Goal: Task Accomplishment & Management: Manage account settings

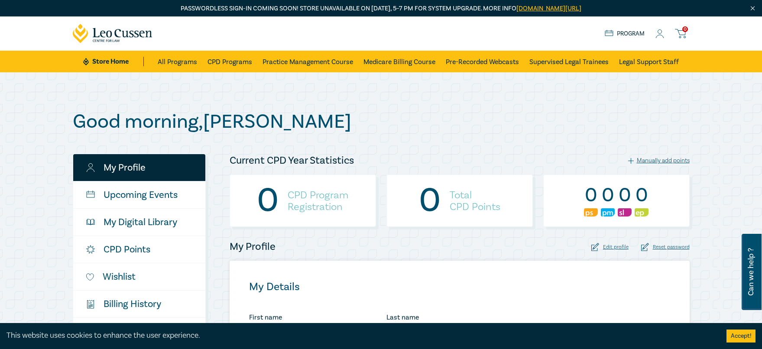
select select "AU"
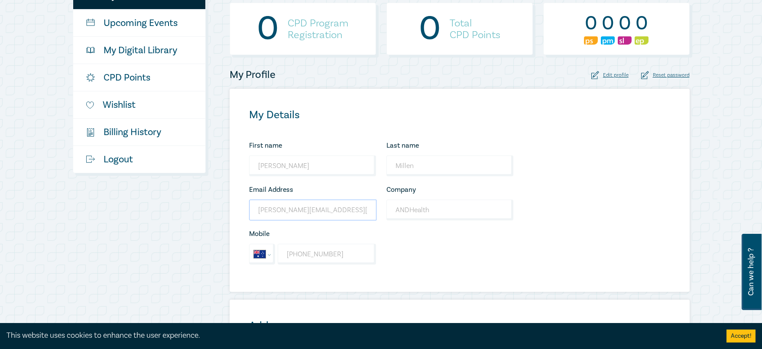
click at [339, 209] on input "[PERSON_NAME][EMAIL_ADDRESS][DOMAIN_NAME]" at bounding box center [312, 210] width 127 height 21
click at [308, 218] on input "damien@andhealth.com.au" at bounding box center [312, 210] width 127 height 21
click at [289, 212] on input "damien@andhealth.com.au" at bounding box center [312, 210] width 127 height 21
click at [618, 77] on div "Edit profile" at bounding box center [610, 75] width 37 height 8
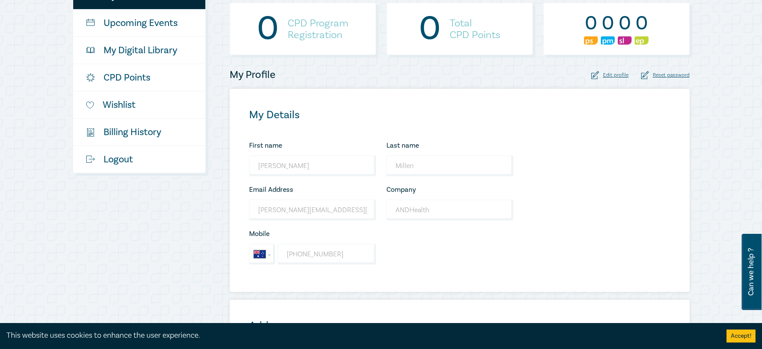
click at [613, 76] on div "Edit profile" at bounding box center [610, 75] width 37 height 8
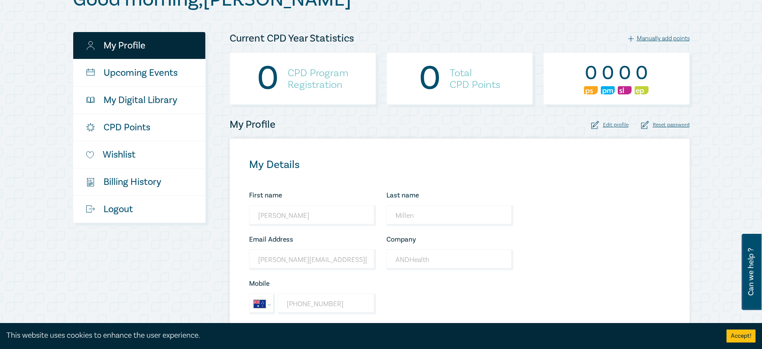
click at [626, 126] on div "Edit profile" at bounding box center [610, 125] width 37 height 8
click at [273, 259] on input "[PERSON_NAME][EMAIL_ADDRESS][DOMAIN_NAME]" at bounding box center [312, 260] width 127 height 21
click at [304, 260] on input "[PERSON_NAME][EMAIL_ADDRESS][DOMAIN_NAME]" at bounding box center [312, 260] width 127 height 21
drag, startPoint x: 341, startPoint y: 260, endPoint x: 228, endPoint y: 258, distance: 113.1
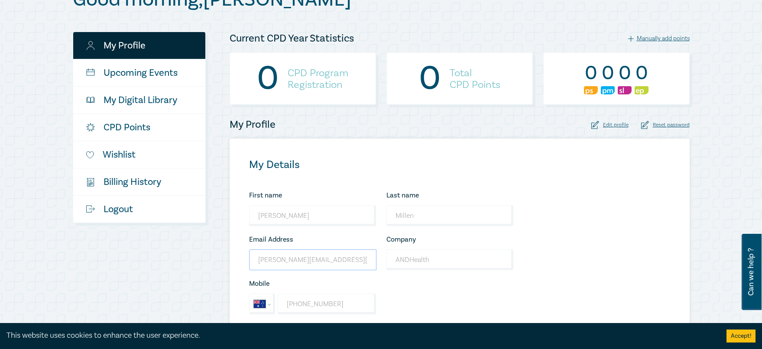
click at [228, 258] on div "Current CPD Year Statistics Manually add points 0 CPD Program Registration 0 To…" at bounding box center [459, 312] width 471 height 560
click at [465, 248] on div "Company ANDHealth Looks good!" at bounding box center [449, 252] width 137 height 36
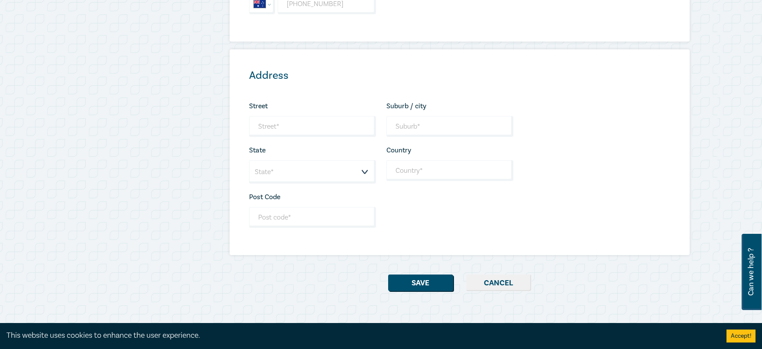
scroll to position [406, 0]
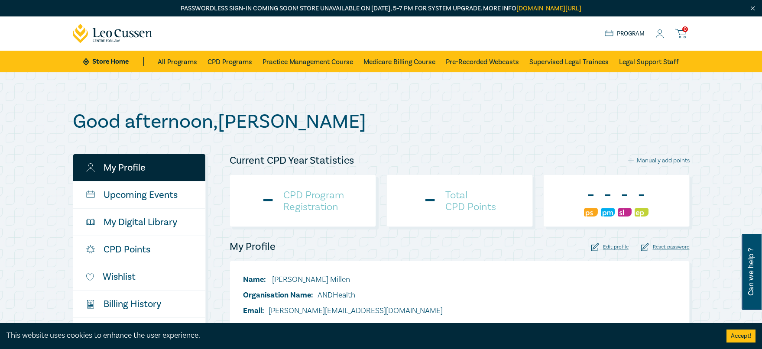
select select "AU"
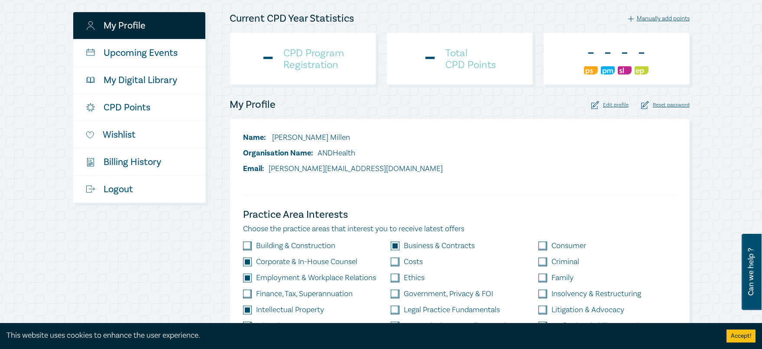
click at [614, 106] on div "Edit profile" at bounding box center [610, 105] width 37 height 8
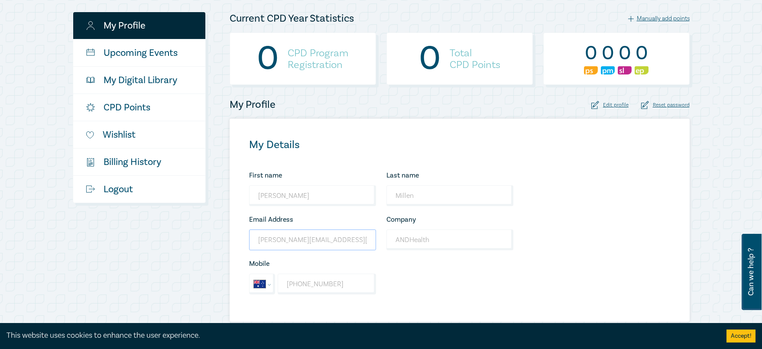
click at [281, 243] on input "[PERSON_NAME][EMAIL_ADDRESS][DOMAIN_NAME]" at bounding box center [312, 240] width 127 height 21
click at [286, 242] on input "[PERSON_NAME][EMAIL_ADDRESS][DOMAIN_NAME]" at bounding box center [312, 240] width 127 height 21
click at [597, 202] on div "My Details First name Damien Looks good! Last name Millen Looks good! Email Add…" at bounding box center [460, 220] width 460 height 203
click at [330, 243] on input "[PERSON_NAME][EMAIL_ADDRESS][DOMAIN_NAME]" at bounding box center [312, 240] width 127 height 21
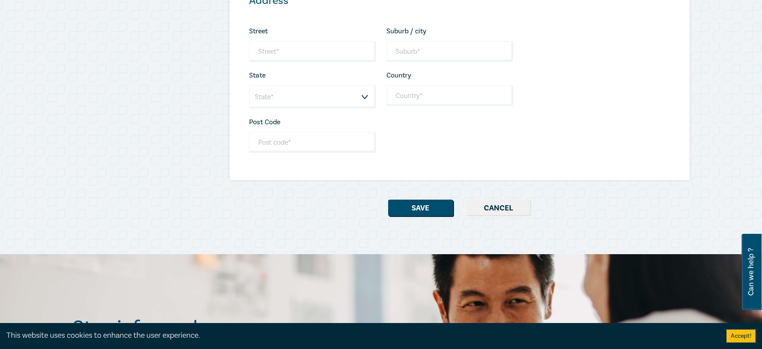
scroll to position [533, 0]
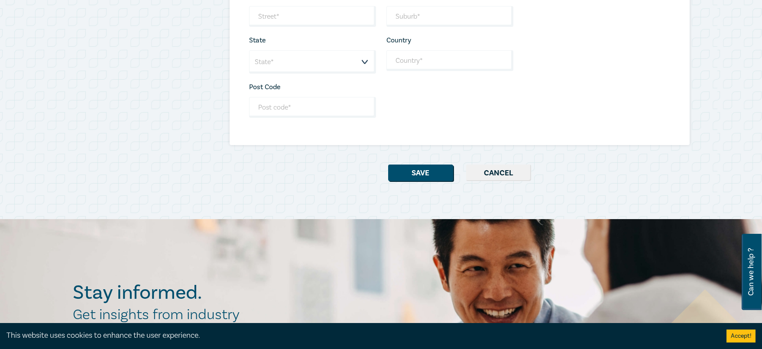
click at [502, 178] on button "Cancel" at bounding box center [498, 173] width 65 height 16
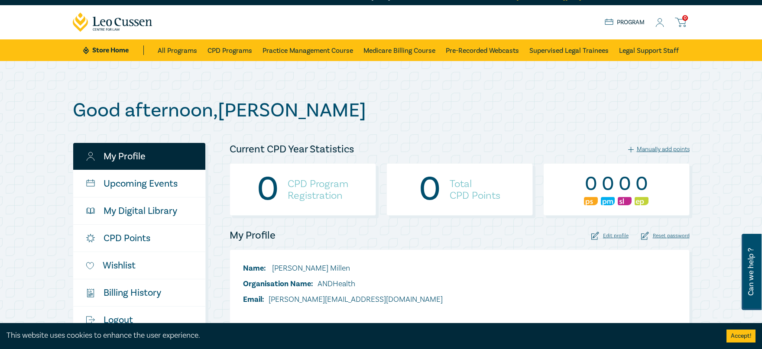
scroll to position [0, 0]
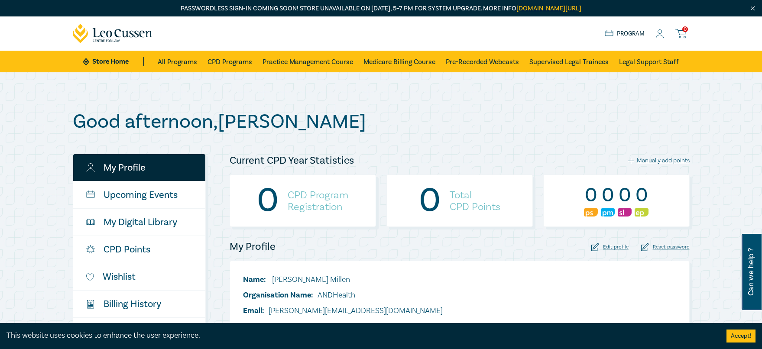
click at [663, 34] on icon at bounding box center [660, 33] width 9 height 9
checkbox input "true"
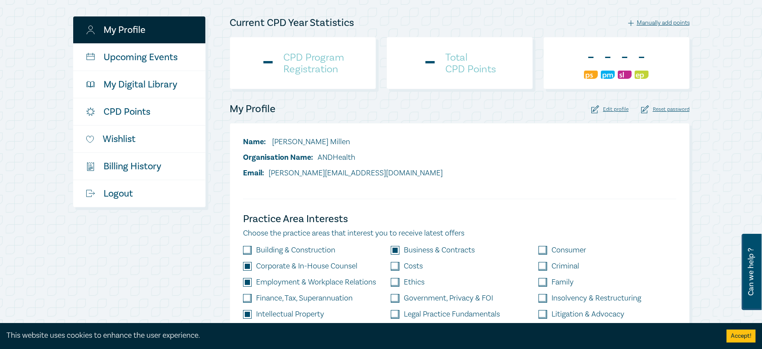
scroll to position [149, 0]
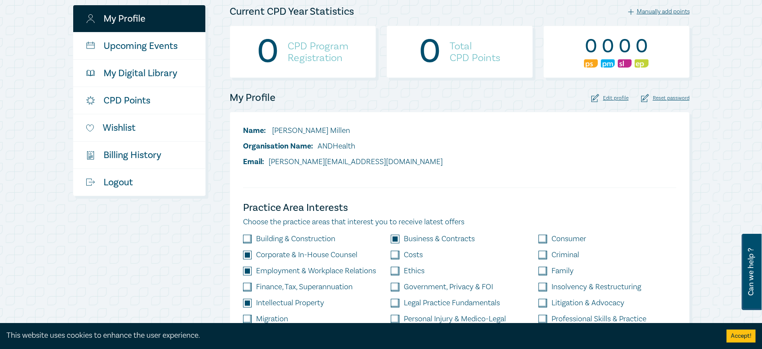
click at [622, 99] on div "Edit profile" at bounding box center [610, 98] width 37 height 8
